Goal: Check status: Check status

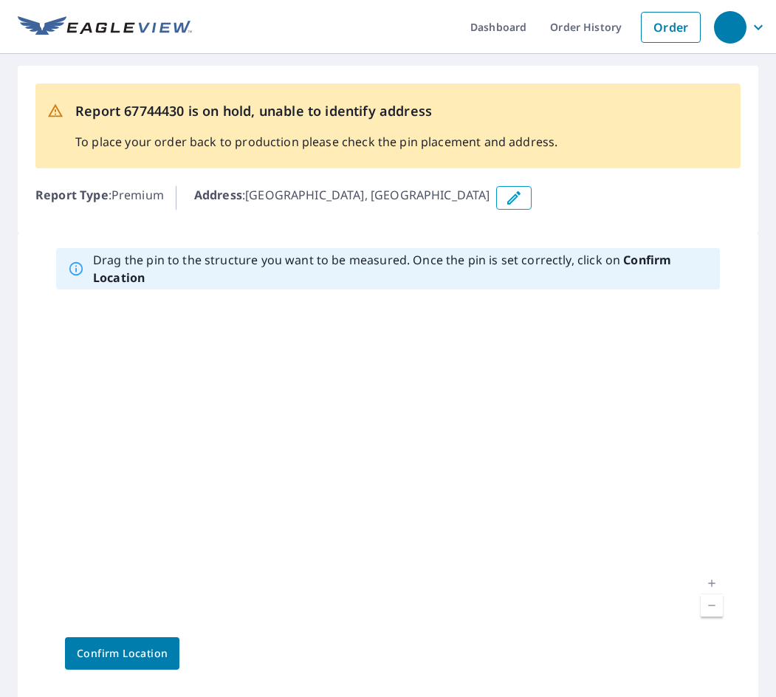
scroll to position [74, 0]
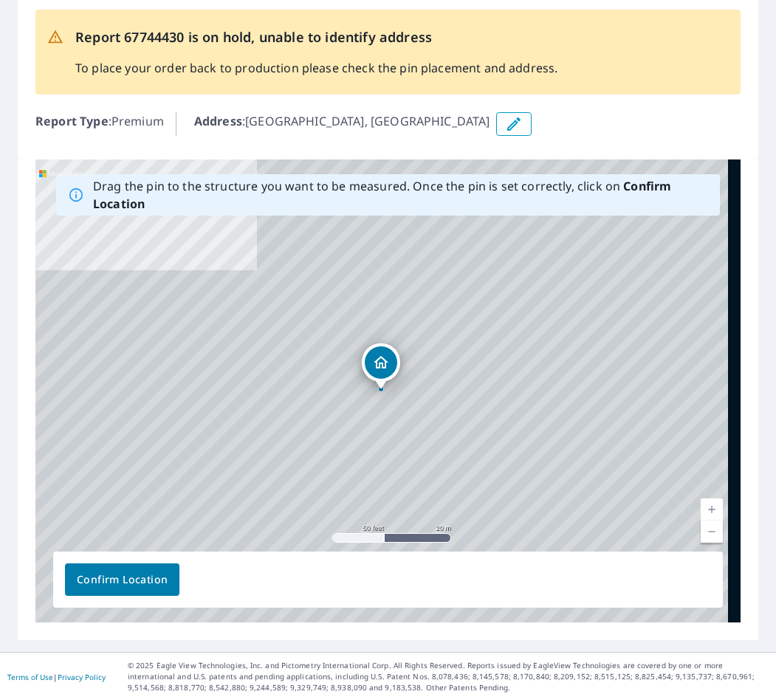
click at [438, 416] on div "[GEOGRAPHIC_DATA]" at bounding box center [387, 390] width 705 height 463
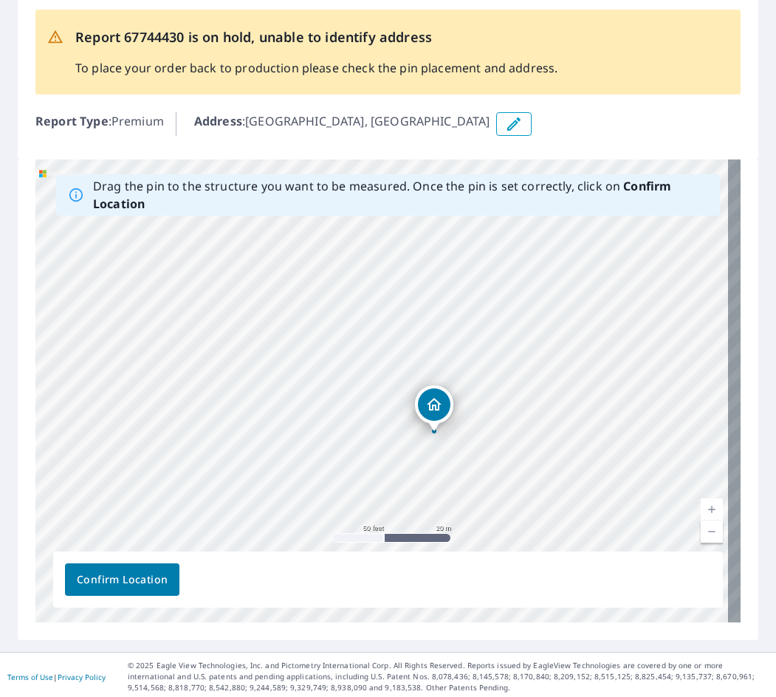
drag, startPoint x: 418, startPoint y: 420, endPoint x: 479, endPoint y: 447, distance: 67.1
click at [479, 447] on div "[GEOGRAPHIC_DATA]" at bounding box center [387, 390] width 705 height 463
drag, startPoint x: 468, startPoint y: 446, endPoint x: 525, endPoint y: 470, distance: 61.9
click at [501, 477] on div "[GEOGRAPHIC_DATA]" at bounding box center [387, 390] width 705 height 463
drag, startPoint x: 567, startPoint y: 377, endPoint x: 512, endPoint y: 419, distance: 69.0
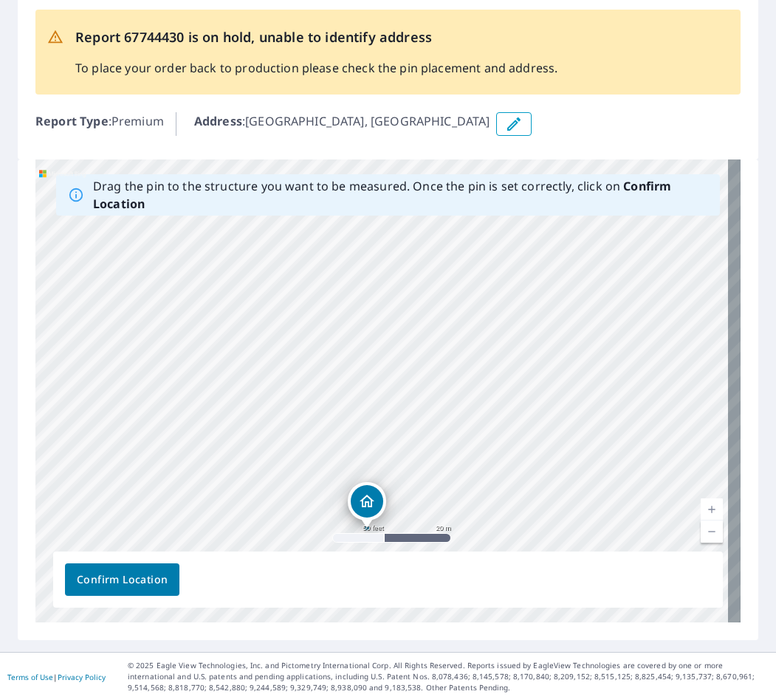
click at [468, 443] on div "[GEOGRAPHIC_DATA]" at bounding box center [387, 390] width 705 height 463
drag, startPoint x: 573, startPoint y: 345, endPoint x: 582, endPoint y: 439, distance: 94.9
click at [585, 450] on div "[GEOGRAPHIC_DATA]" at bounding box center [387, 390] width 705 height 463
drag, startPoint x: 524, startPoint y: 313, endPoint x: 553, endPoint y: 394, distance: 85.7
click at [549, 430] on div "[GEOGRAPHIC_DATA]" at bounding box center [387, 390] width 705 height 463
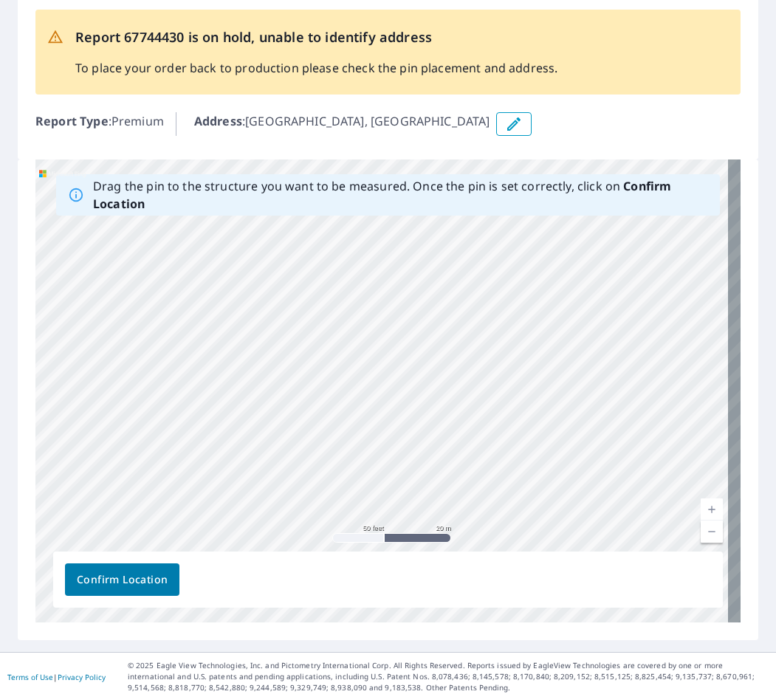
drag, startPoint x: 552, startPoint y: 324, endPoint x: 542, endPoint y: 428, distance: 104.6
click at [542, 428] on div "[GEOGRAPHIC_DATA]" at bounding box center [387, 390] width 705 height 463
click at [490, 298] on div "[GEOGRAPHIC_DATA]" at bounding box center [387, 390] width 705 height 463
drag, startPoint x: 468, startPoint y: 314, endPoint x: 484, endPoint y: 294, distance: 25.7
click at [467, 303] on div "[GEOGRAPHIC_DATA]" at bounding box center [387, 390] width 705 height 463
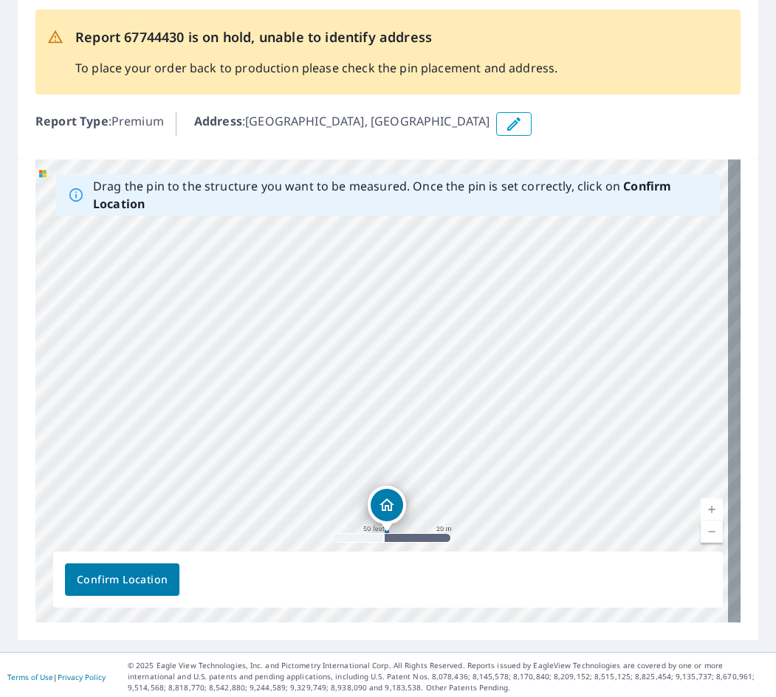
drag, startPoint x: 555, startPoint y: 391, endPoint x: 555, endPoint y: 357, distance: 33.2
click at [550, 342] on div "[GEOGRAPHIC_DATA]" at bounding box center [387, 390] width 705 height 463
drag, startPoint x: 385, startPoint y: 459, endPoint x: 528, endPoint y: 271, distance: 235.5
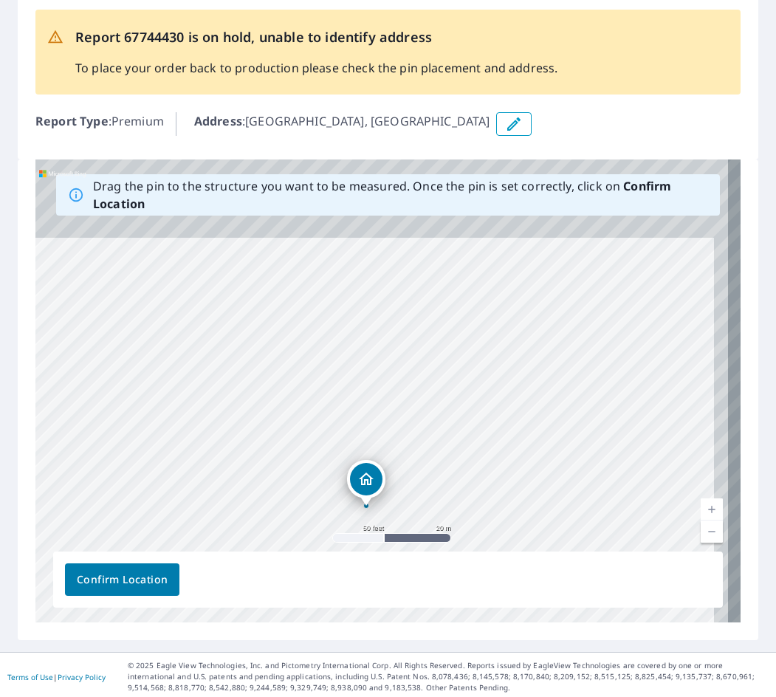
drag, startPoint x: 521, startPoint y: 404, endPoint x: 489, endPoint y: 549, distance: 148.2
click at [495, 553] on div "Drag the pin to the structure you want to be measured. Once the pin is set corr…" at bounding box center [387, 390] width 705 height 463
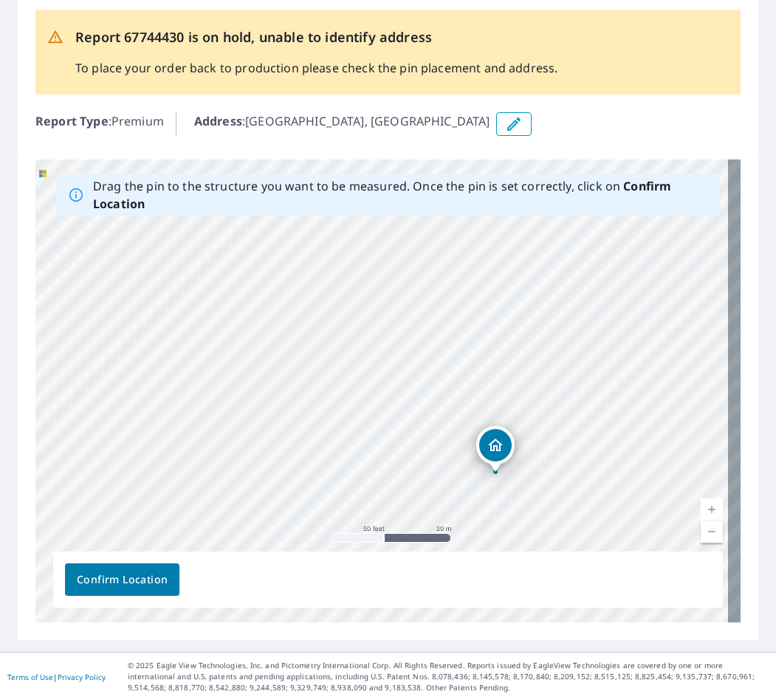
drag, startPoint x: 556, startPoint y: 455, endPoint x: 650, endPoint y: 370, distance: 126.5
click at [650, 370] on div "[GEOGRAPHIC_DATA]" at bounding box center [387, 390] width 705 height 463
drag, startPoint x: 500, startPoint y: 459, endPoint x: 459, endPoint y: 278, distance: 186.3
click at [459, 278] on div "[GEOGRAPHIC_DATA]" at bounding box center [387, 390] width 705 height 463
drag, startPoint x: 506, startPoint y: 287, endPoint x: 532, endPoint y: 396, distance: 111.7
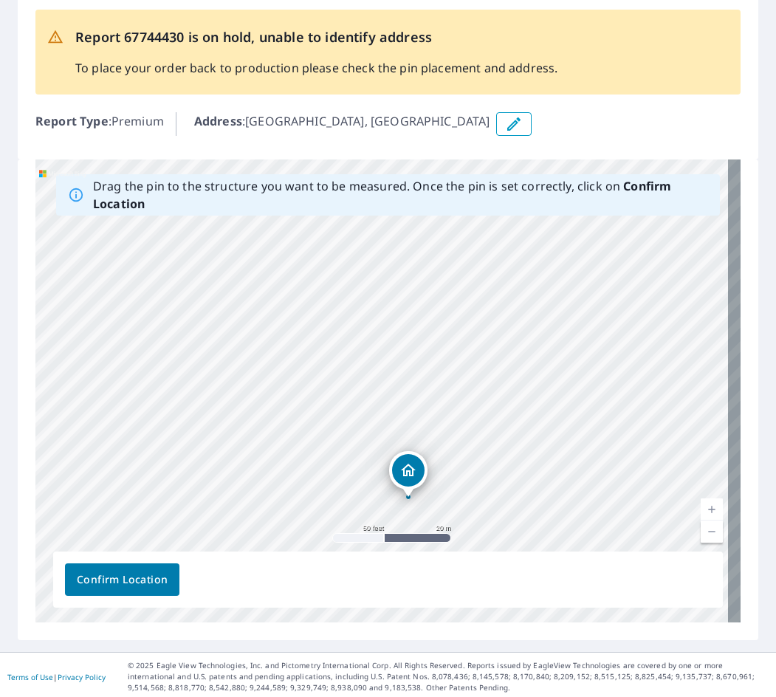
click at [532, 396] on div "[GEOGRAPHIC_DATA]" at bounding box center [387, 390] width 705 height 463
drag, startPoint x: 410, startPoint y: 470, endPoint x: 770, endPoint y: 31, distance: 567.6
click at [397, 295] on div "[GEOGRAPHIC_DATA]" at bounding box center [387, 390] width 705 height 463
drag, startPoint x: 384, startPoint y: 367, endPoint x: 467, endPoint y: 363, distance: 82.8
click at [453, 361] on div "[GEOGRAPHIC_DATA]" at bounding box center [387, 390] width 705 height 463
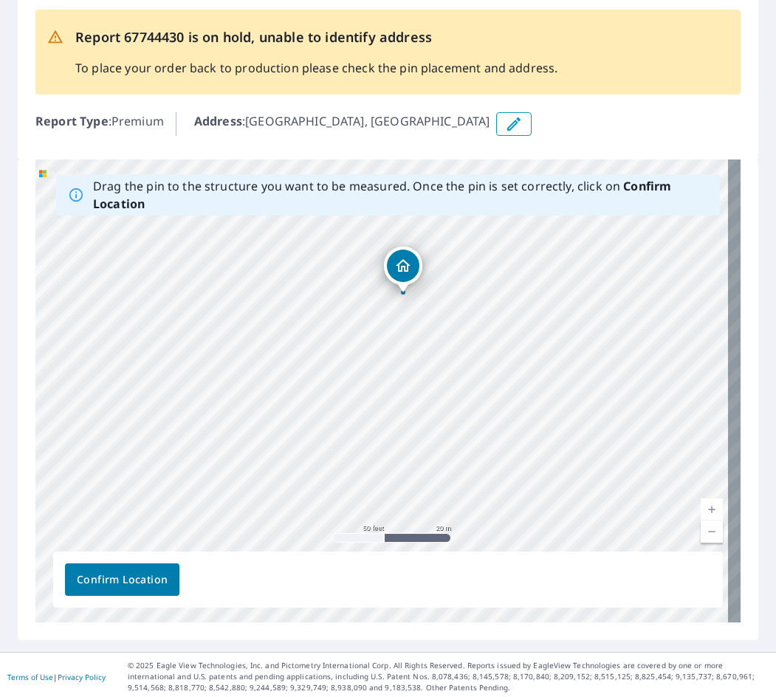
drag, startPoint x: 492, startPoint y: 397, endPoint x: 514, endPoint y: 301, distance: 98.3
click at [514, 301] on div "[GEOGRAPHIC_DATA]" at bounding box center [387, 390] width 705 height 463
drag, startPoint x: 536, startPoint y: 444, endPoint x: 549, endPoint y: 380, distance: 65.6
click at [549, 380] on div "[GEOGRAPHIC_DATA]" at bounding box center [387, 390] width 705 height 463
drag, startPoint x: 509, startPoint y: 307, endPoint x: 459, endPoint y: 377, distance: 86.1
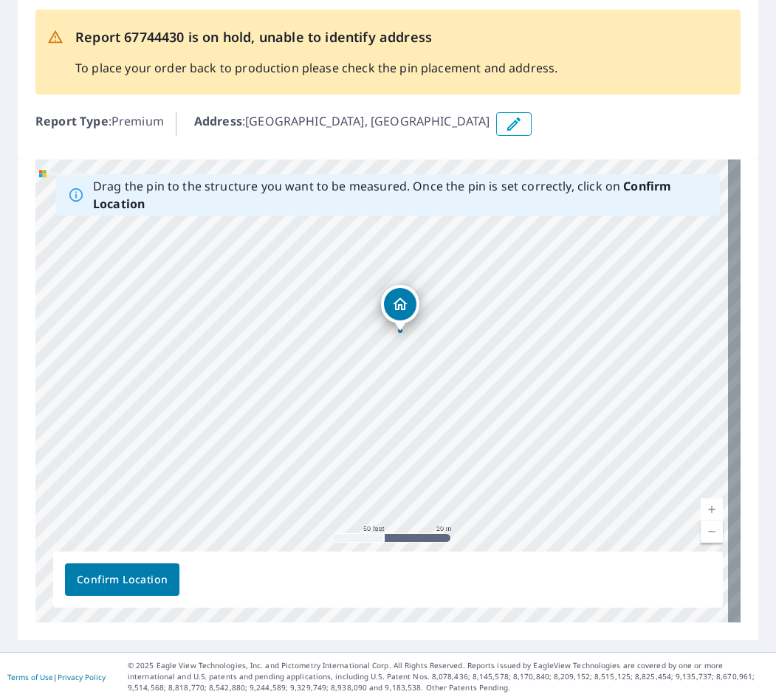
click at [495, 409] on div "[GEOGRAPHIC_DATA]" at bounding box center [387, 390] width 705 height 463
drag, startPoint x: 402, startPoint y: 301, endPoint x: 349, endPoint y: 292, distance: 53.1
click at [349, 292] on div "[GEOGRAPHIC_DATA]" at bounding box center [387, 390] width 705 height 463
click at [124, 580] on span "Confirm Location" at bounding box center [122, 580] width 91 height 18
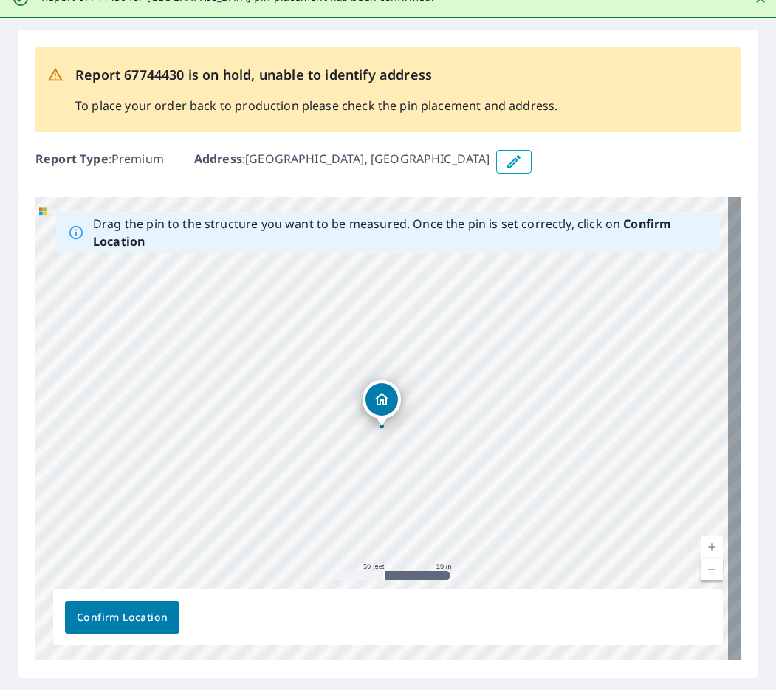
scroll to position [0, 0]
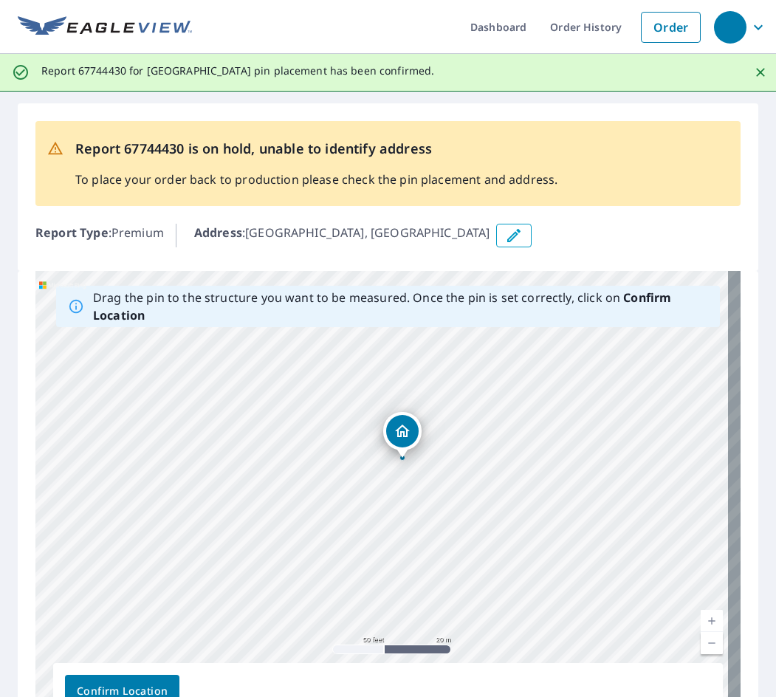
drag, startPoint x: 450, startPoint y: 505, endPoint x: 470, endPoint y: 463, distance: 46.9
click at [470, 463] on div "[GEOGRAPHIC_DATA]" at bounding box center [387, 502] width 705 height 463
drag, startPoint x: 521, startPoint y: 454, endPoint x: 548, endPoint y: 532, distance: 82.0
click at [548, 532] on div "[GEOGRAPHIC_DATA]" at bounding box center [387, 502] width 705 height 463
drag, startPoint x: 532, startPoint y: 73, endPoint x: 33, endPoint y: 72, distance: 499.1
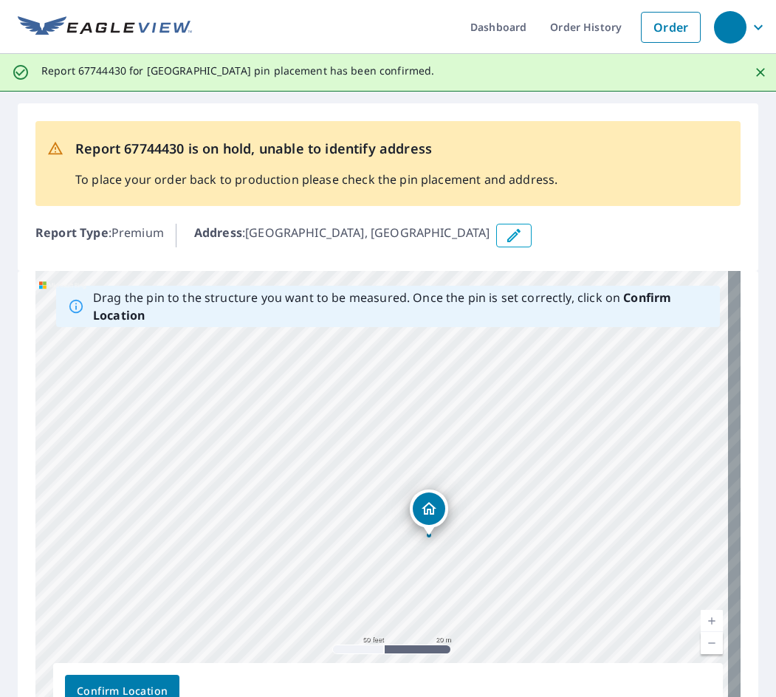
click at [33, 72] on div "Report 67744430 for [GEOGRAPHIC_DATA] pin placement has been confirmed." at bounding box center [388, 73] width 776 height 38
click at [565, 71] on div "Report 67744430 for [GEOGRAPHIC_DATA] pin placement has been confirmed." at bounding box center [388, 73] width 776 height 38
drag, startPoint x: 537, startPoint y: 69, endPoint x: 42, endPoint y: 70, distance: 494.7
click at [42, 70] on div "Report 67744430 for [GEOGRAPHIC_DATA] pin placement has been confirmed." at bounding box center [388, 73] width 776 height 38
copy p "Report 67744430 for [GEOGRAPHIC_DATA] pin placement has been confirmed."
